Goal: Use online tool/utility: Utilize a website feature to perform a specific function

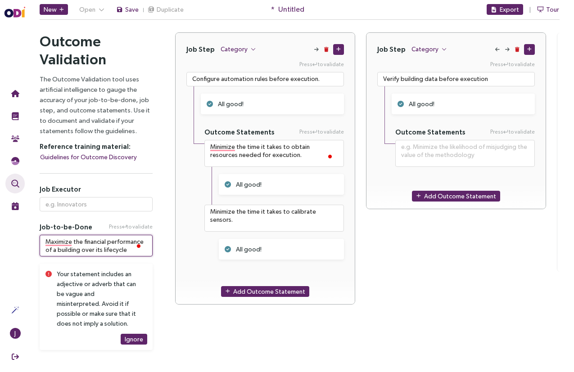
click at [91, 240] on textarea "Maximize the financial performance of a building over its lifecycle" at bounding box center [96, 246] width 113 height 22
click at [75, 249] on textarea "Maximize the financial performance of a building over its lifecycle" at bounding box center [96, 246] width 113 height 22
paste textarea "Provide an environment that supports human activity."
type textarea "Provide an environment that supports human activity."
type textarea "**********"
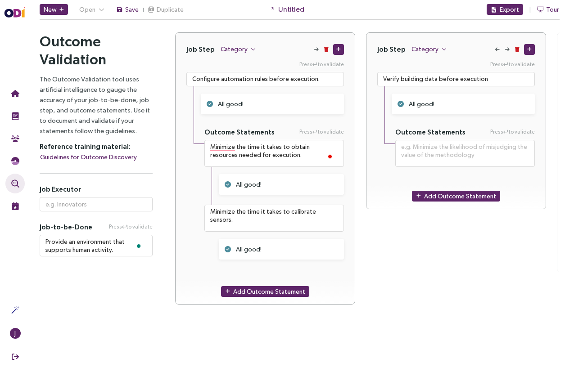
click at [97, 305] on div "Outcome Validation The Outcome Validation tool uses artificial intelligence to …" at bounding box center [96, 173] width 136 height 283
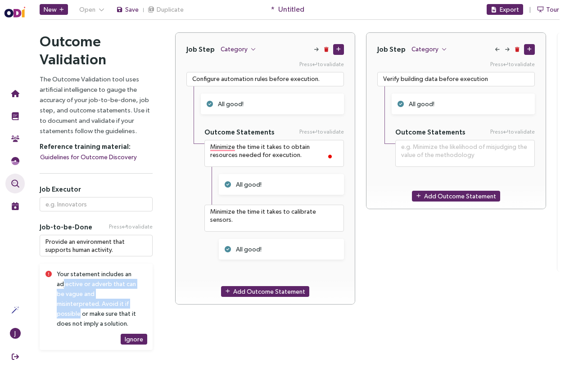
drag, startPoint x: 62, startPoint y: 284, endPoint x: 106, endPoint y: 308, distance: 50.2
click at [106, 308] on div "Your statement includes an adjective or adverb that can be vague and misinterpr…" at bounding box center [97, 298] width 80 height 59
click at [106, 305] on div "Your statement includes an adjective or adverb that can be vague and misinterpr…" at bounding box center [97, 298] width 80 height 59
drag, startPoint x: 83, startPoint y: 323, endPoint x: 50, endPoint y: 282, distance: 52.5
click at [50, 282] on div "Your statement includes an adjective or adverb that can be vague and misinterpr…" at bounding box center [96, 307] width 113 height 86
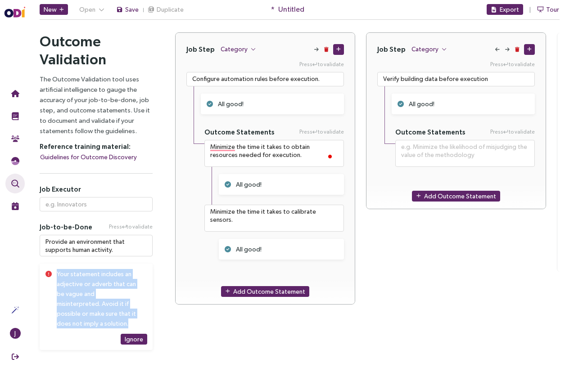
copy div "Your statement includes an adjective or adverb that can be vague and misinterpr…"
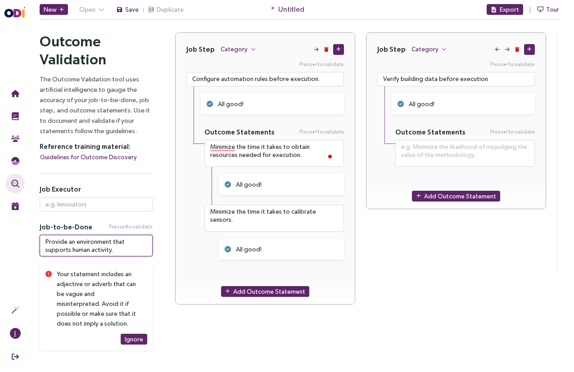
click at [80, 250] on textarea "Provide an environment that supports human activity." at bounding box center [96, 246] width 113 height 22
paste textarea "rovide an environment for"
type textarea "rovide an environment for human activity."
type textarea "**********"
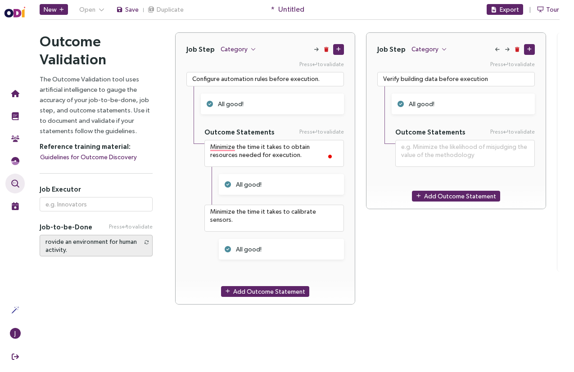
drag, startPoint x: 136, startPoint y: 290, endPoint x: 131, endPoint y: 288, distance: 4.7
click at [136, 290] on div "Outcome Validation The Outcome Validation tool uses artificial intelligence to …" at bounding box center [96, 173] width 136 height 283
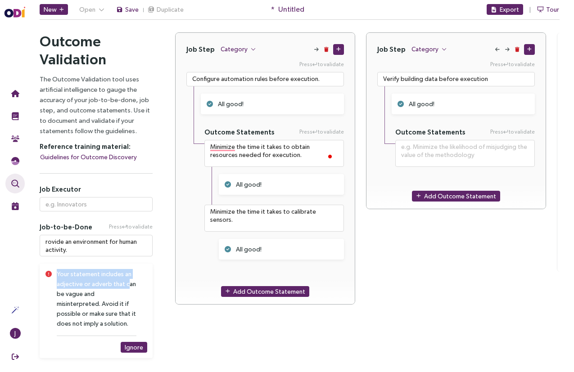
drag, startPoint x: 56, startPoint y: 286, endPoint x: 124, endPoint y: 286, distance: 68.0
click at [124, 286] on div "Your statement includes an adjective or adverb that can be vague and misinterpr…" at bounding box center [96, 311] width 113 height 95
click at [124, 286] on div "Your statement includes an adjective or adverb that can be vague and misinterpr…" at bounding box center [97, 298] width 80 height 59
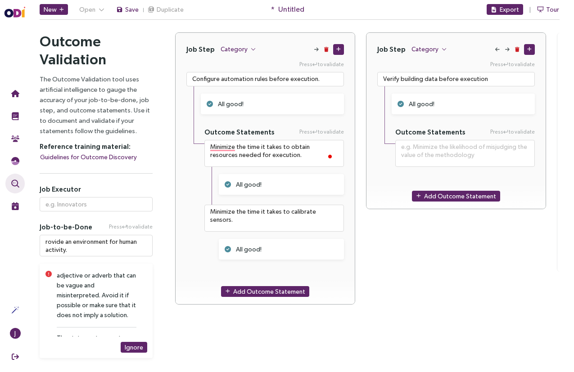
scroll to position [8, 0]
drag, startPoint x: 109, startPoint y: 297, endPoint x: 109, endPoint y: 310, distance: 13.1
click at [109, 310] on div "Your statement includes an adjective or adverb that can be vague and misinterpr…" at bounding box center [97, 291] width 80 height 59
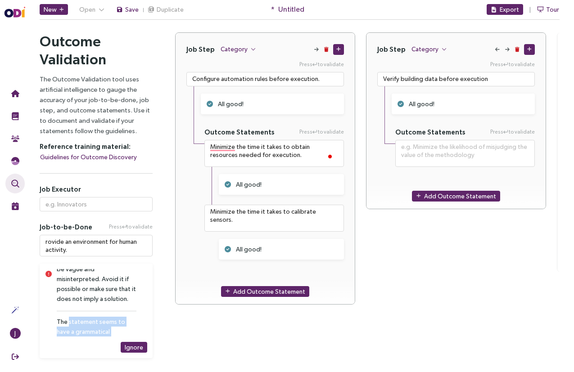
drag, startPoint x: 83, startPoint y: 326, endPoint x: 110, endPoint y: 334, distance: 28.1
click at [110, 334] on div "The statement seems to have a grammatical inconsistency." at bounding box center [97, 332] width 80 height 30
drag, startPoint x: 110, startPoint y: 333, endPoint x: 290, endPoint y: 121, distance: 277.6
click at [111, 331] on div "The statement seems to have a grammatical inconsistency." at bounding box center [97, 332] width 80 height 30
drag, startPoint x: 77, startPoint y: 320, endPoint x: 75, endPoint y: 291, distance: 28.4
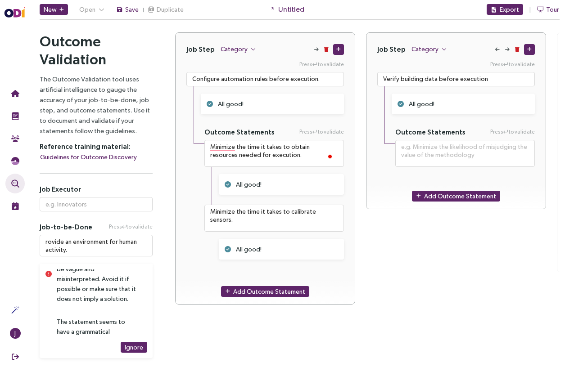
click at [77, 312] on div "Your statement includes an adjective or adverb that can be vague and misinterpr…" at bounding box center [102, 303] width 90 height 68
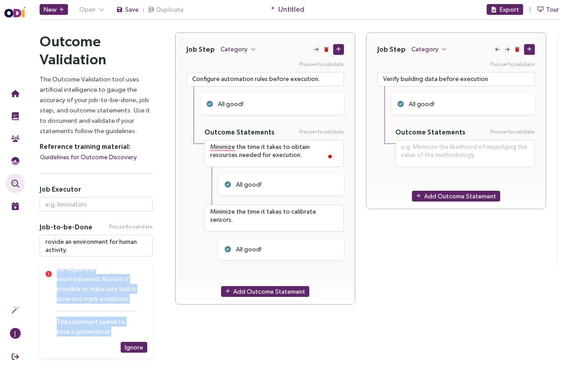
drag, startPoint x: 59, startPoint y: 276, endPoint x: 123, endPoint y: 365, distance: 109.2
click at [123, 365] on div "Outcome Validation The Outcome Validation tool uses artificial intelligence to …" at bounding box center [299, 196] width 549 height 348
copy div "our statement includes an adjective or adverb that can be vague and misinterpre…"
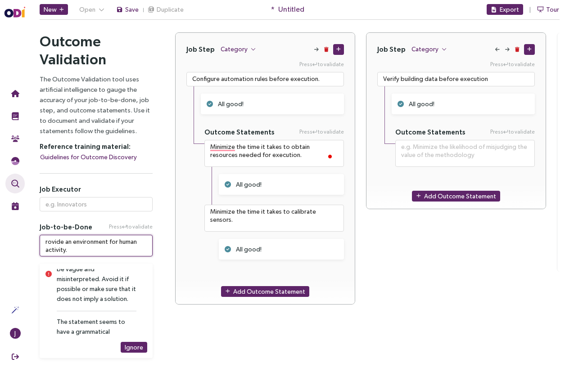
click at [104, 254] on textarea "rovide an environment for human activity." at bounding box center [96, 246] width 113 height 22
drag, startPoint x: 107, startPoint y: 249, endPoint x: 39, endPoint y: 239, distance: 68.8
click at [39, 239] on div "Outcome Validation The Outcome Validation tool uses artificial intelligence to …" at bounding box center [96, 195] width 136 height 326
paste textarea "Provide space"
type textarea "Provide space for human activity."
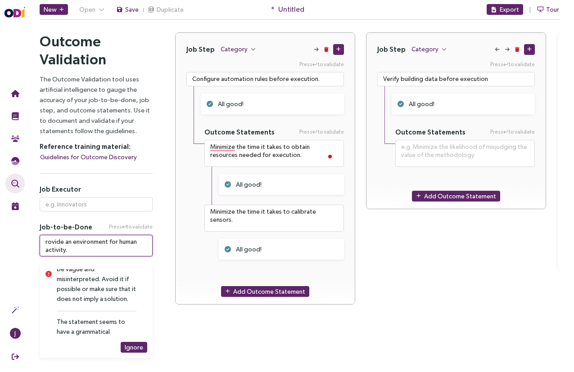
type textarea "**********"
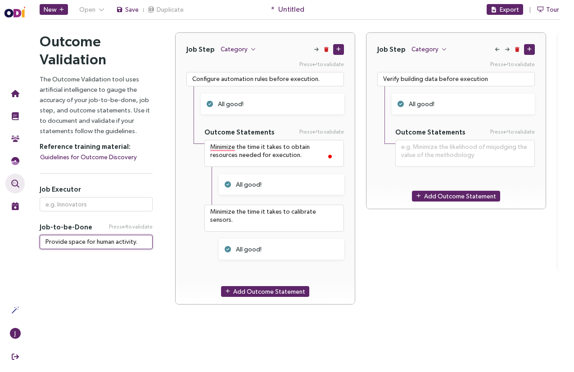
type textarea "Provide space for human activity."
click at [163, 268] on div "Outcome Validation The Outcome Validation tool uses artificial intelligence to …" at bounding box center [96, 173] width 136 height 283
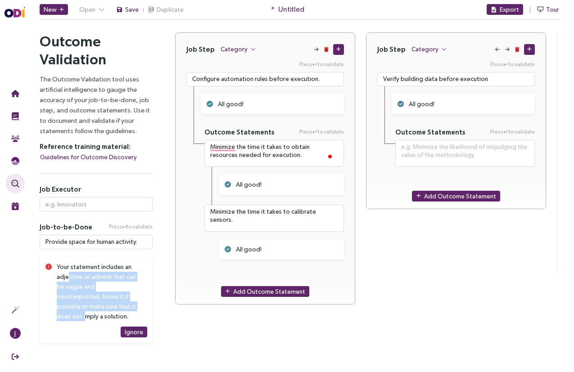
drag, startPoint x: 97, startPoint y: 279, endPoint x: 118, endPoint y: 302, distance: 31.9
click at [114, 303] on div "Your statement includes an adjective or adverb that can be vague and misinterpr…" at bounding box center [97, 291] width 80 height 59
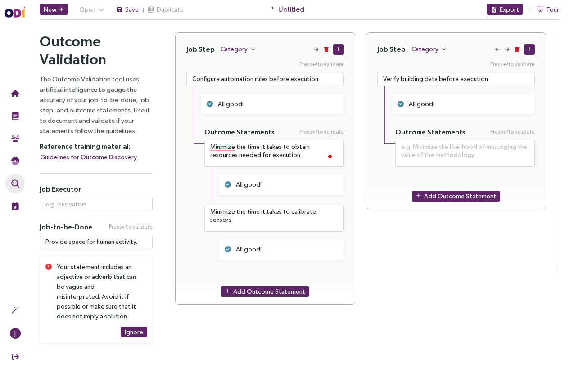
click at [78, 321] on div "Your statement includes an adjective or adverb that can be vague and misinterpr…" at bounding box center [97, 291] width 80 height 59
drag, startPoint x: 63, startPoint y: 243, endPoint x: 121, endPoint y: 241, distance: 58.1
click at [121, 241] on textarea "Provide space for human activity." at bounding box center [96, 242] width 113 height 14
